Goal: Information Seeking & Learning: Get advice/opinions

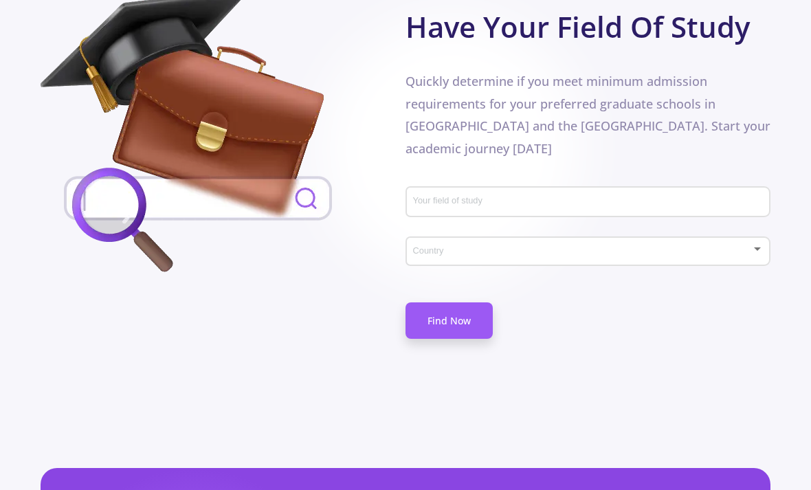
scroll to position [749, 0]
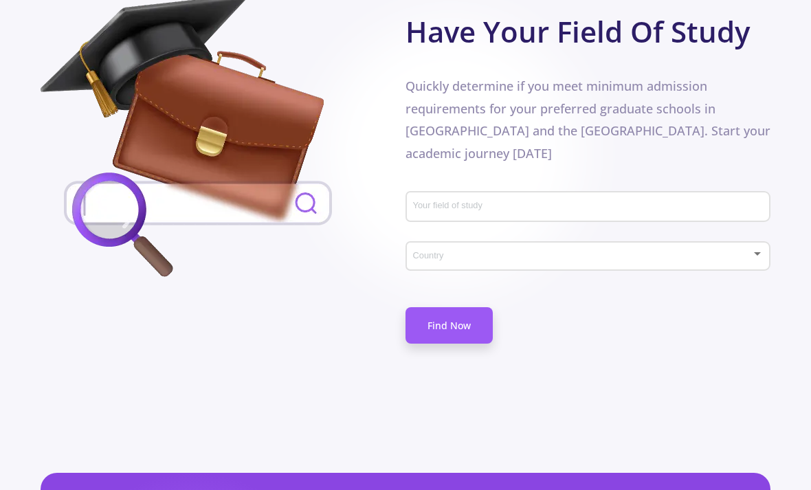
click at [630, 201] on input "Your field of study" at bounding box center [589, 207] width 355 height 12
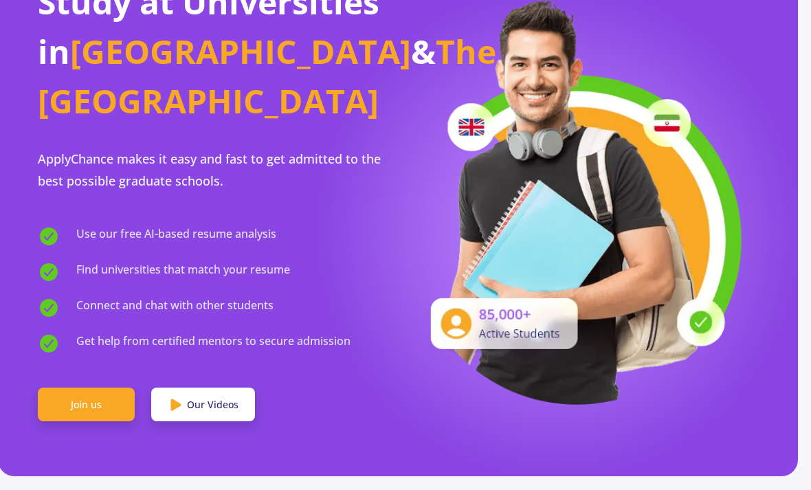
scroll to position [0, 8]
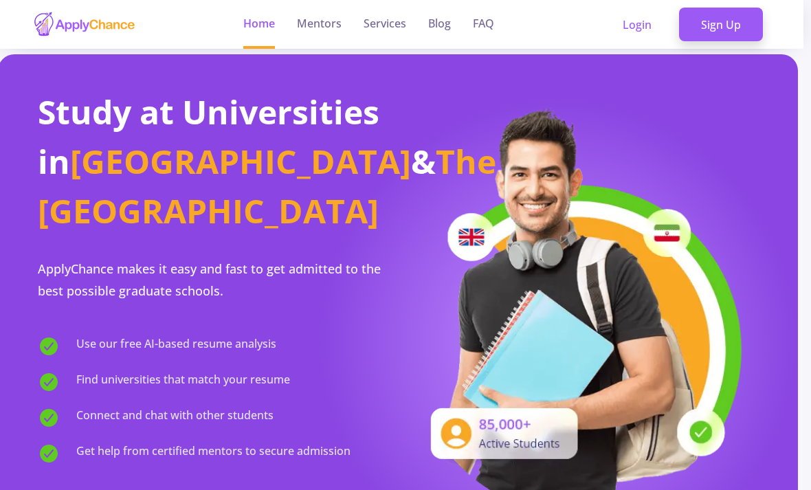
click at [318, 23] on link "Mentors" at bounding box center [319, 24] width 45 height 49
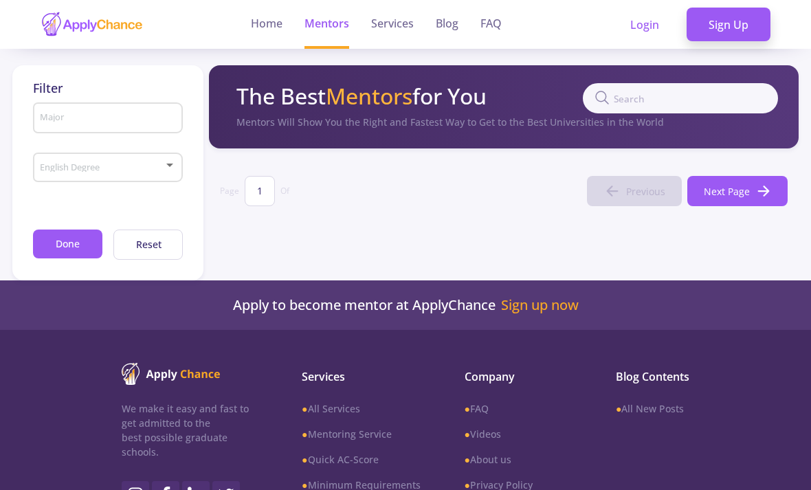
click at [375, 14] on link "Services" at bounding box center [392, 24] width 43 height 49
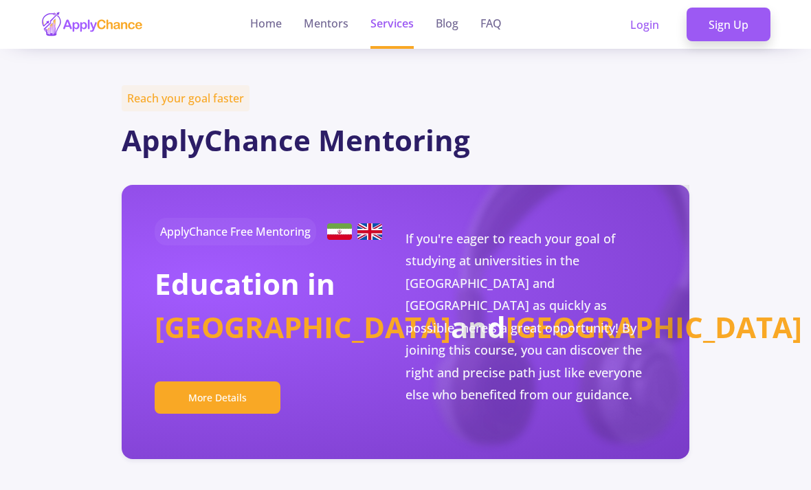
click at [340, 16] on link "Mentors" at bounding box center [326, 24] width 45 height 49
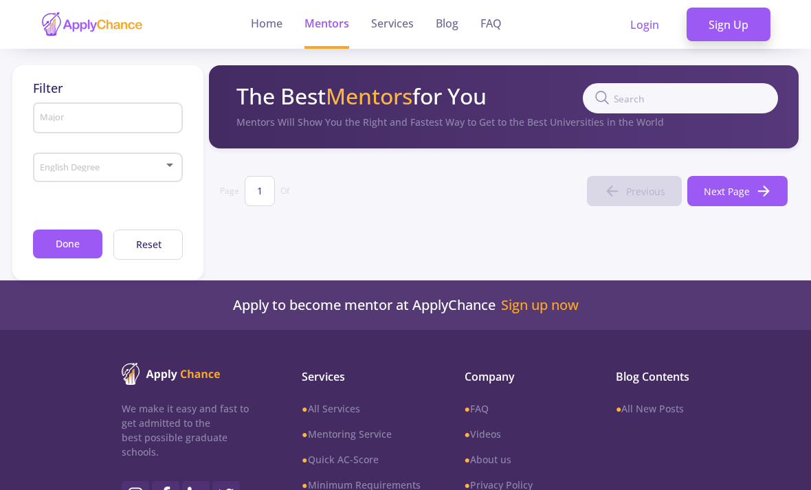
click at [41, 117] on input "Major" at bounding box center [109, 119] width 140 height 12
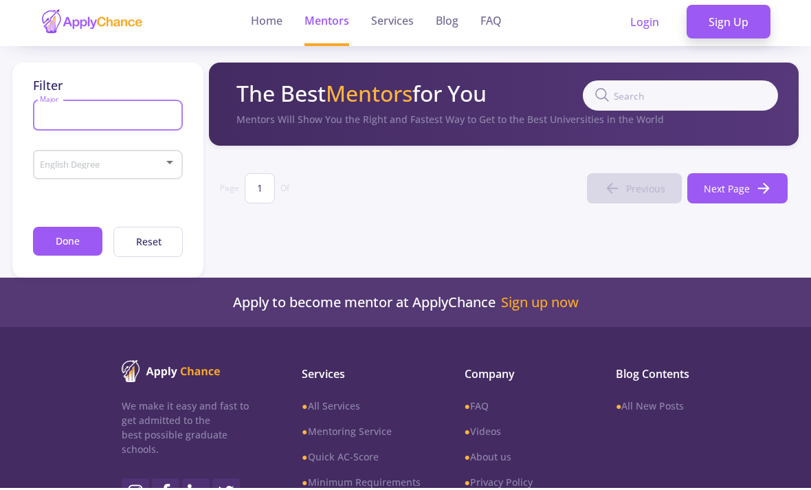
click at [53, 170] on span at bounding box center [103, 168] width 121 height 10
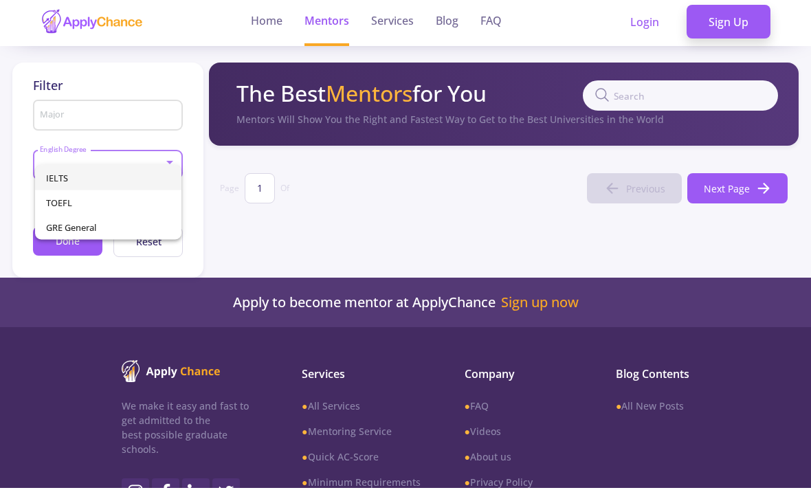
scroll to position [3, 0]
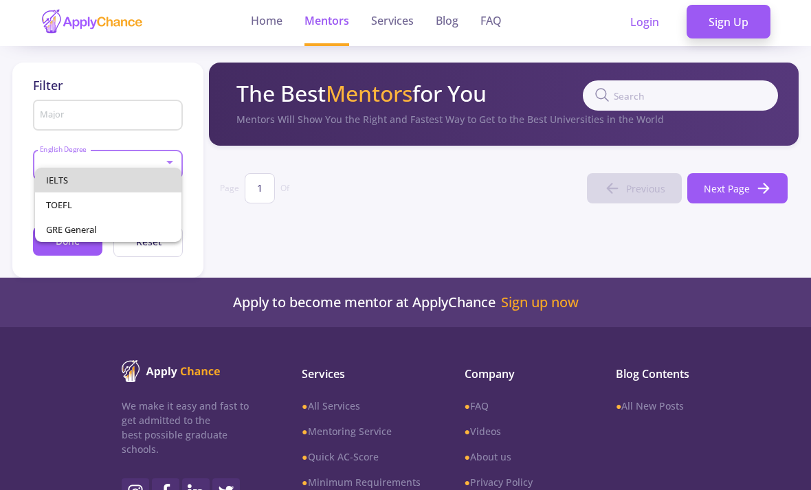
click at [54, 177] on span "IELTS" at bounding box center [108, 180] width 124 height 25
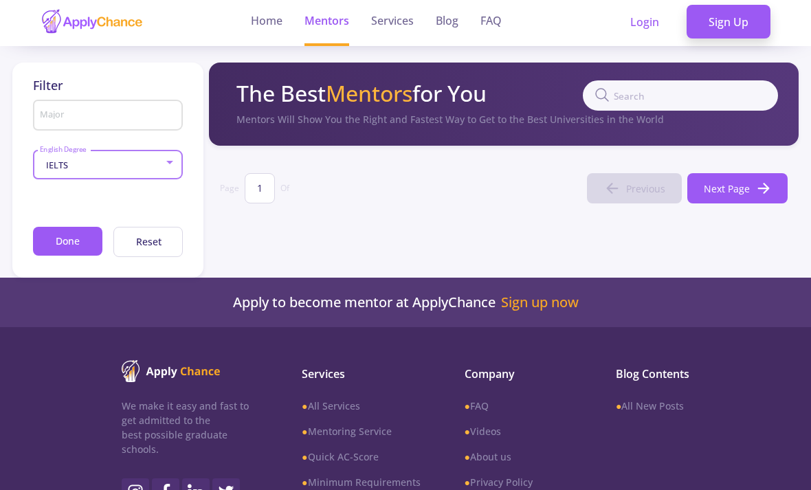
click at [42, 111] on input "Major" at bounding box center [109, 116] width 140 height 12
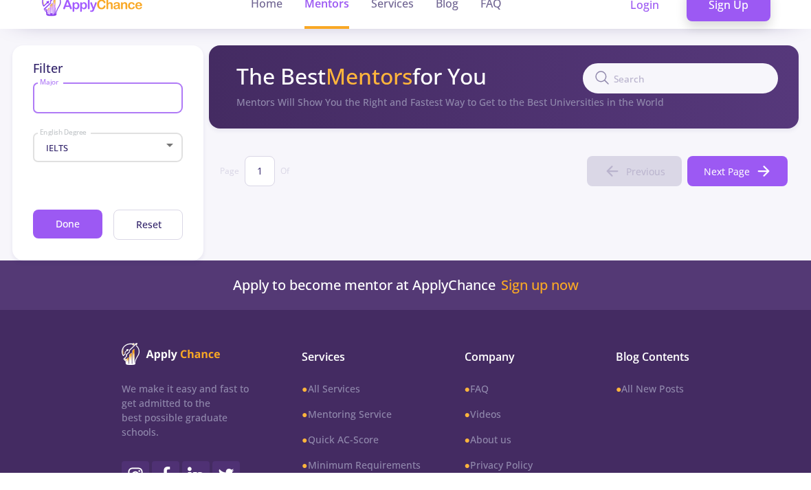
type input "a"
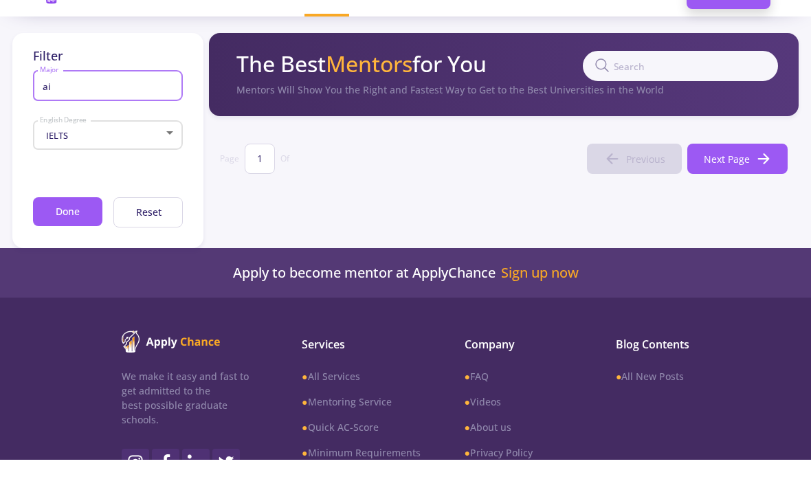
type input "a"
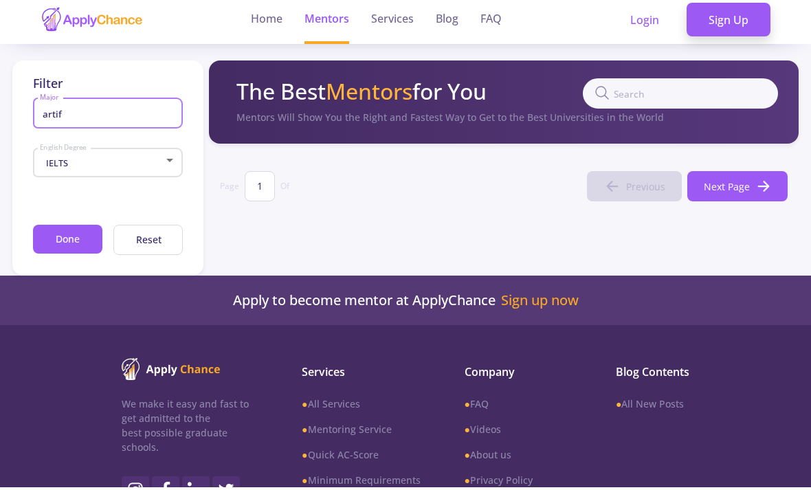
scroll to position [0, 0]
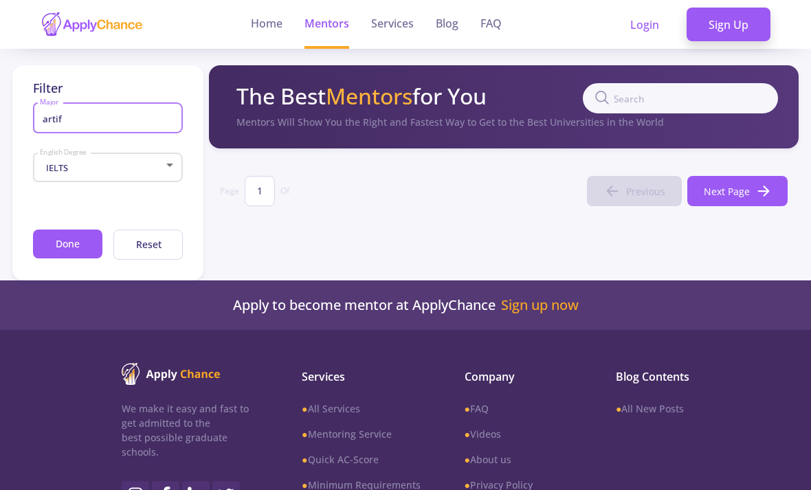
type input "artif"
click at [325, 29] on link "Mentors" at bounding box center [326, 24] width 45 height 49
click at [312, 27] on link "Mentors" at bounding box center [326, 24] width 45 height 49
click at [326, 26] on link "Mentors" at bounding box center [326, 24] width 45 height 49
click at [269, 24] on link "Home" at bounding box center [267, 24] width 32 height 49
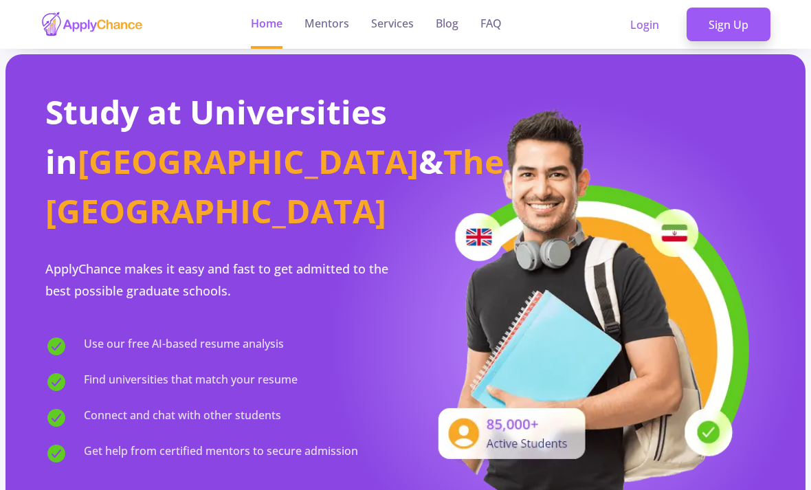
click at [337, 31] on link "Mentors" at bounding box center [326, 24] width 45 height 49
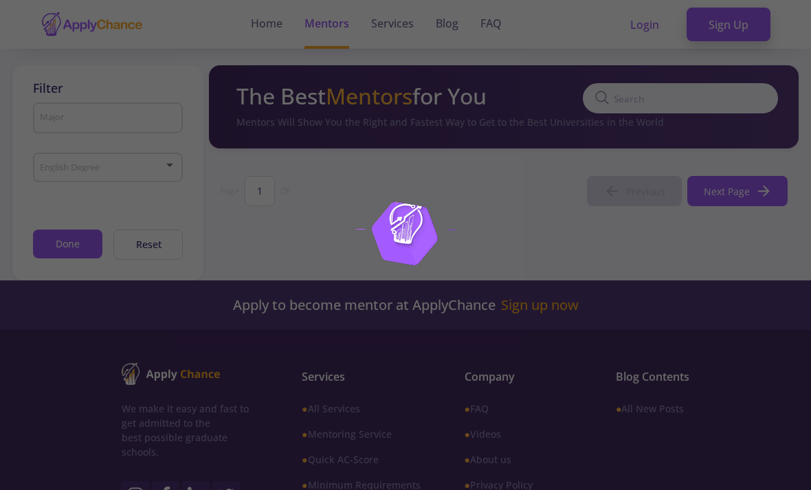
click at [280, 34] on div at bounding box center [405, 245] width 811 height 490
click at [271, 46] on link "Home" at bounding box center [267, 24] width 32 height 49
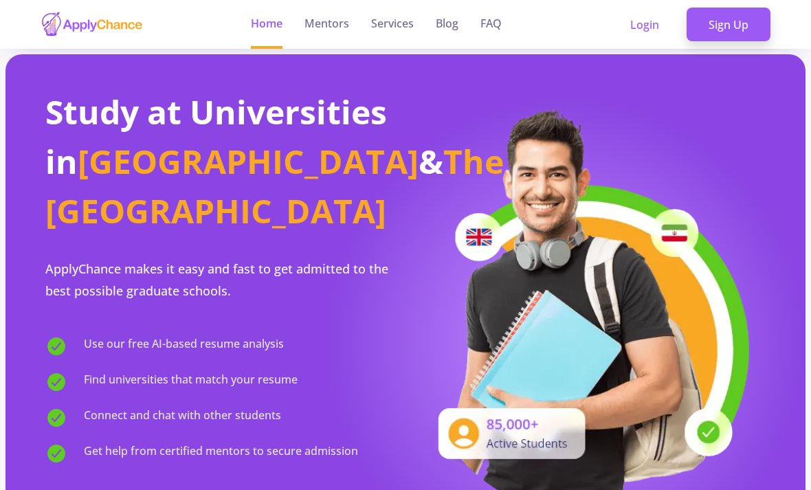
click at [276, 43] on link "Home" at bounding box center [267, 24] width 32 height 49
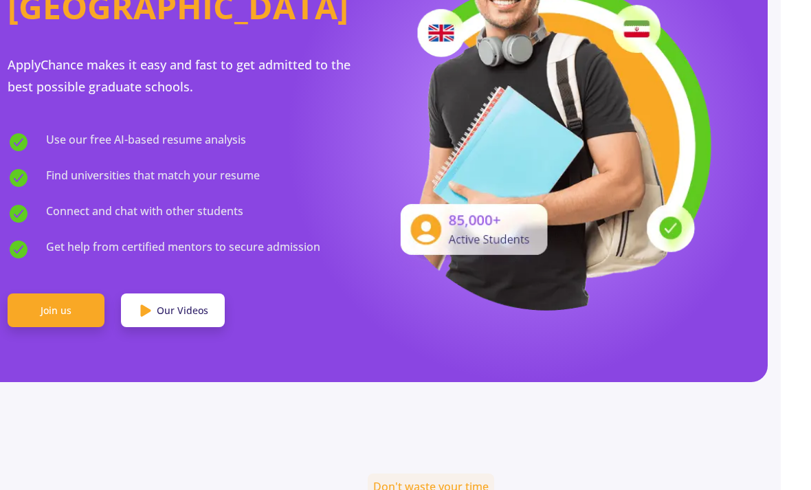
scroll to position [204, 8]
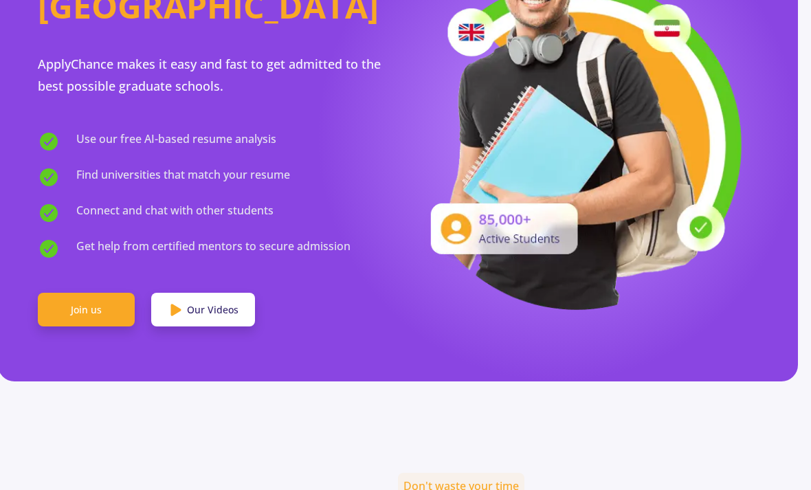
click at [49, 308] on link "Join us" at bounding box center [86, 310] width 97 height 34
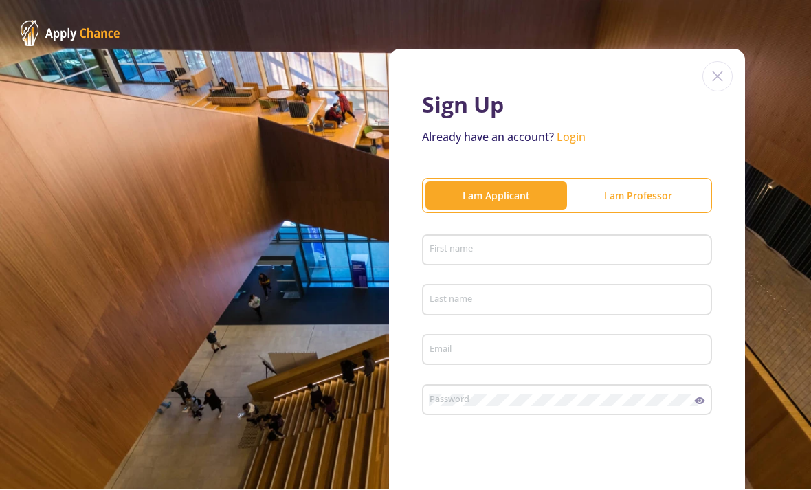
scroll to position [1, 0]
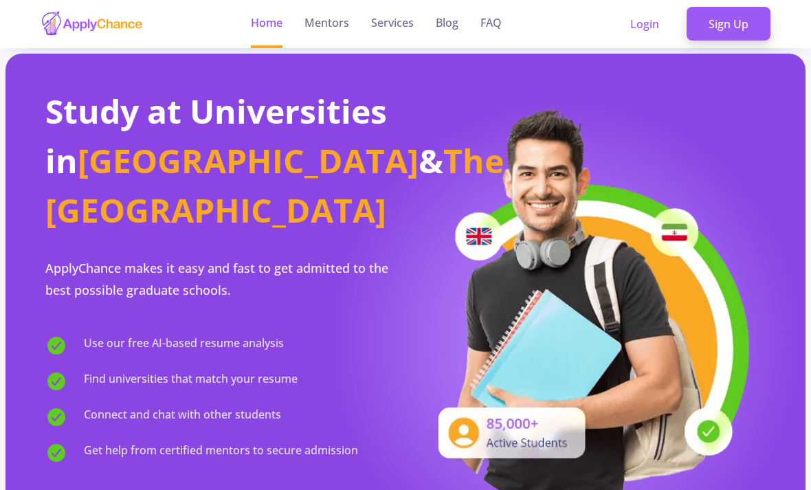
scroll to position [608, 8]
